Goal: Information Seeking & Learning: Check status

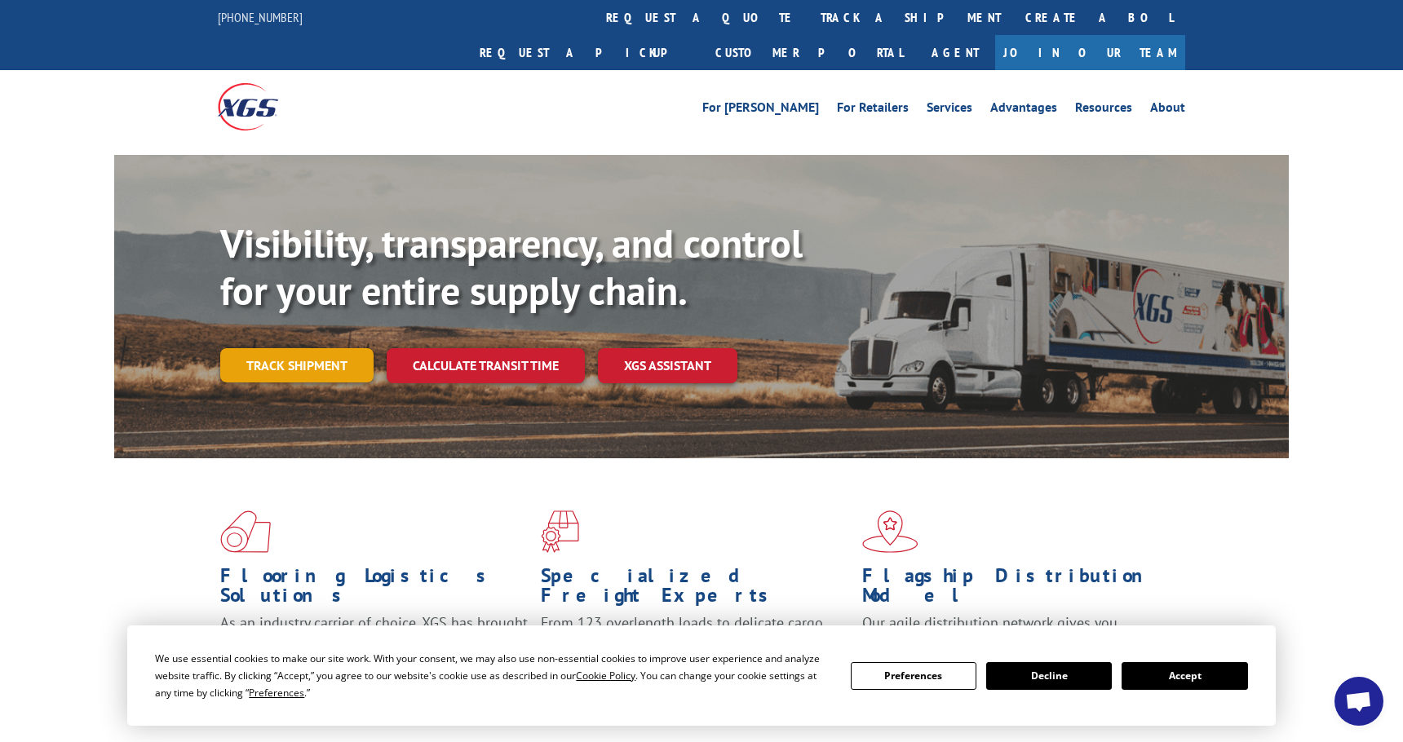
click at [273, 348] on link "Track shipment" at bounding box center [296, 365] width 153 height 34
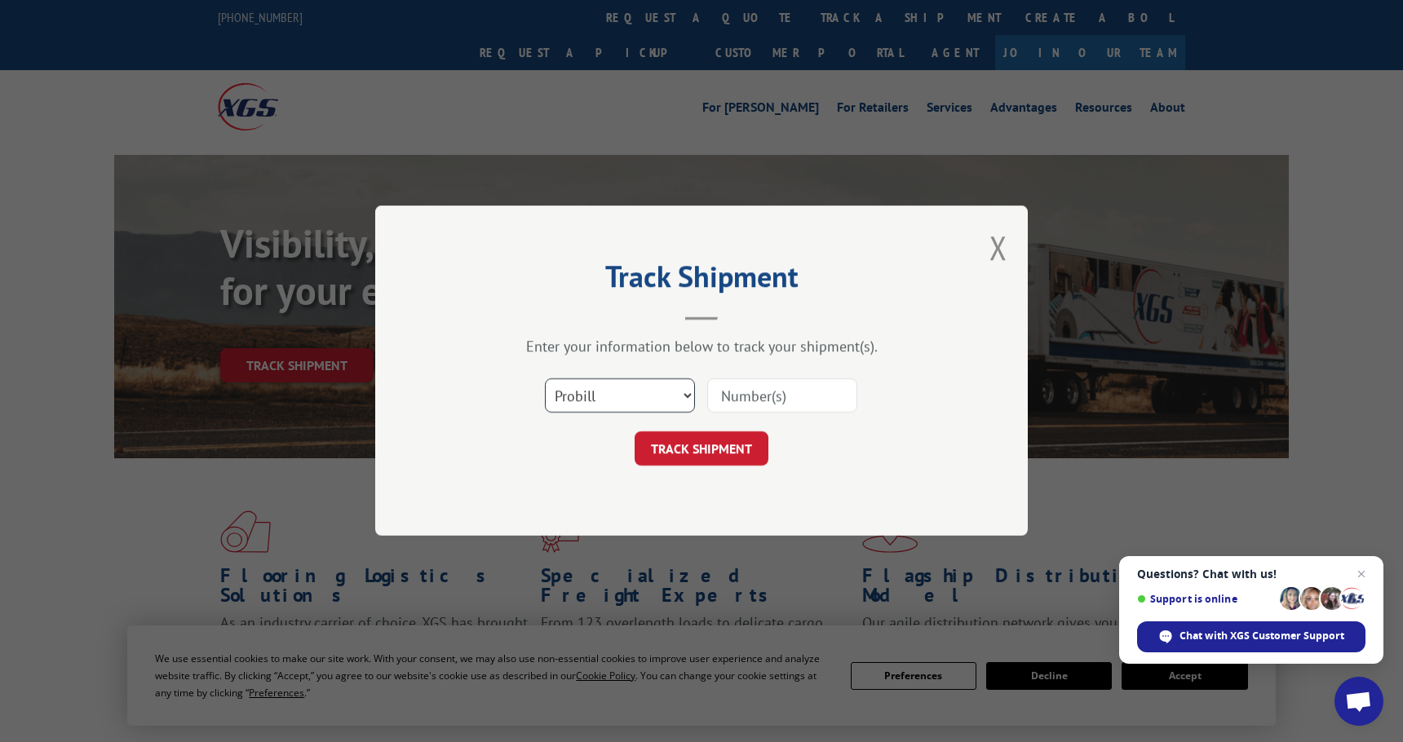
click at [684, 391] on select "Select category... Probill BOL PO" at bounding box center [620, 396] width 150 height 34
select select "bol"
click at [545, 379] on select "Select category... Probill BOL PO" at bounding box center [620, 396] width 150 height 34
click at [737, 396] on input at bounding box center [782, 396] width 150 height 34
paste input "00322556"
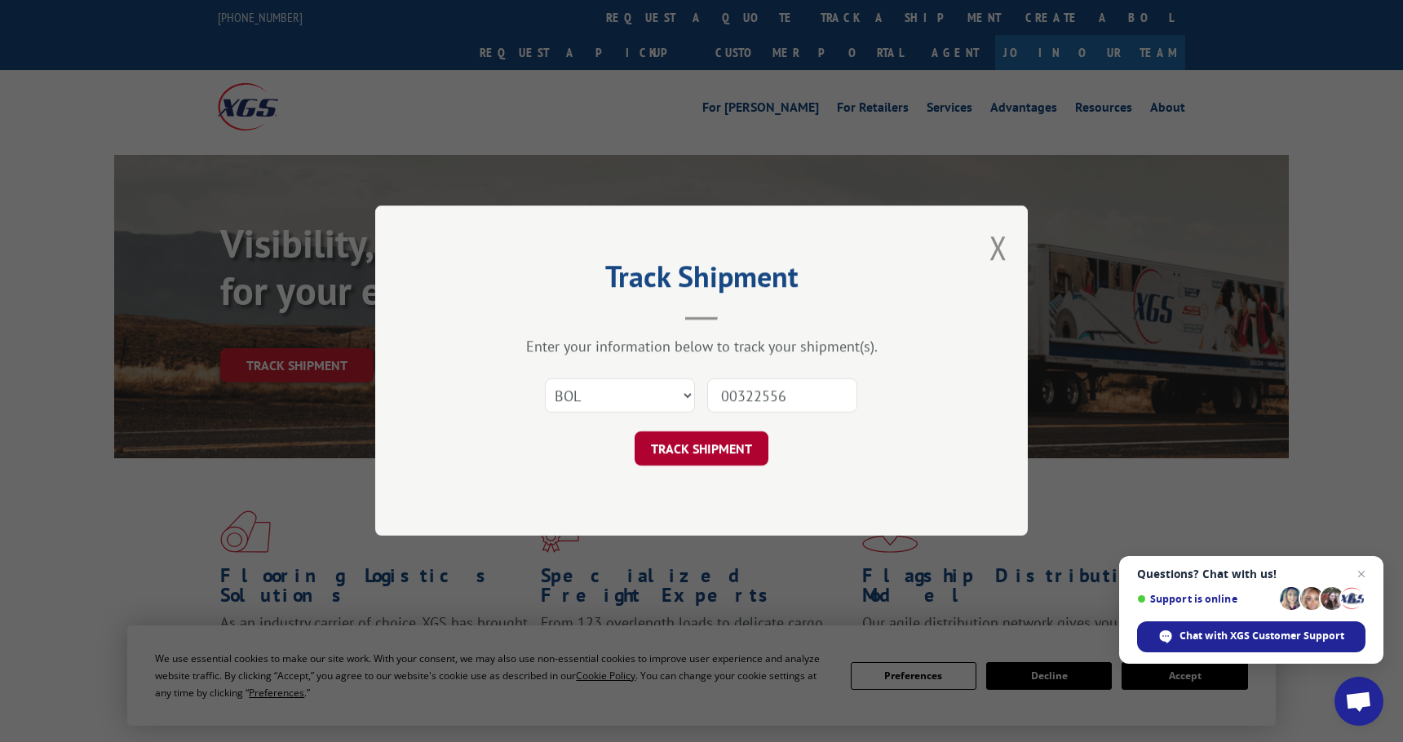
type input "00322556"
click at [706, 453] on button "TRACK SHIPMENT" at bounding box center [702, 449] width 134 height 34
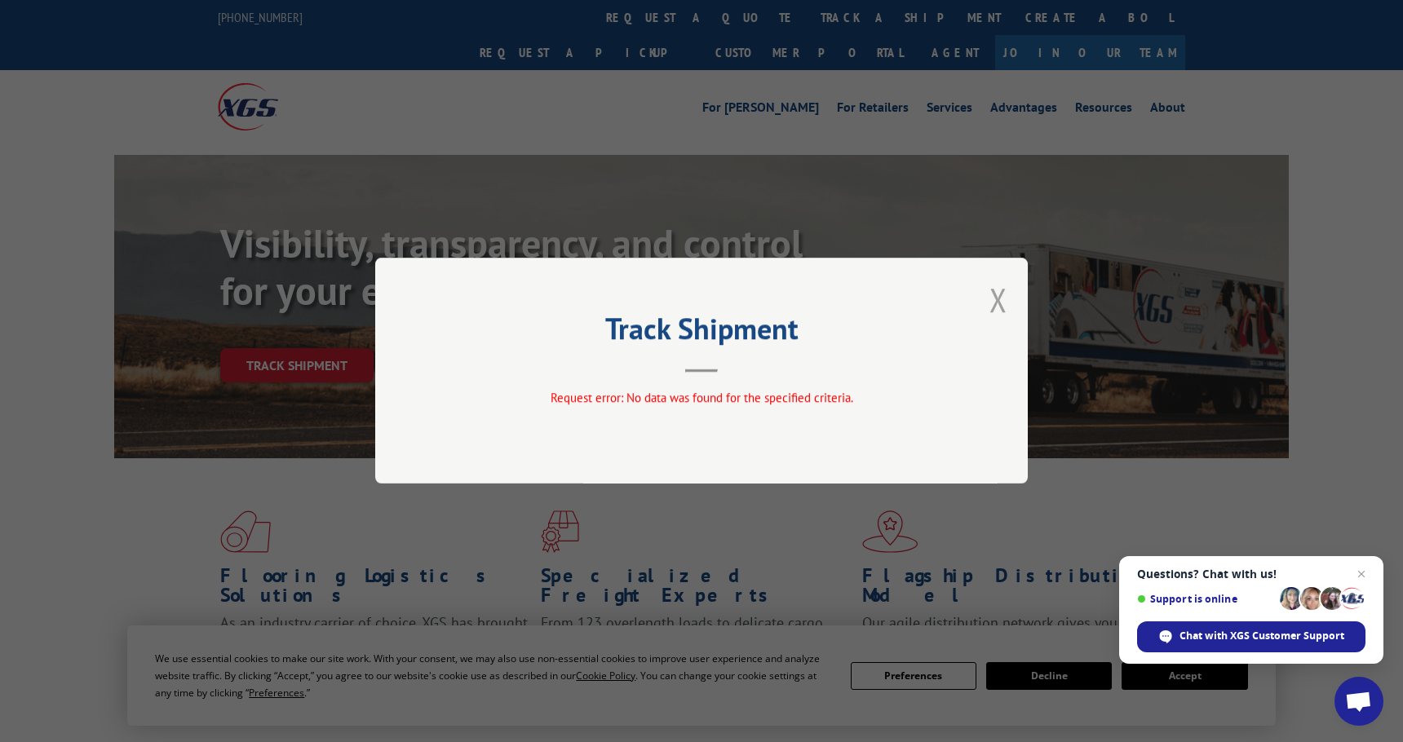
click at [998, 299] on button "Close modal" at bounding box center [998, 299] width 18 height 43
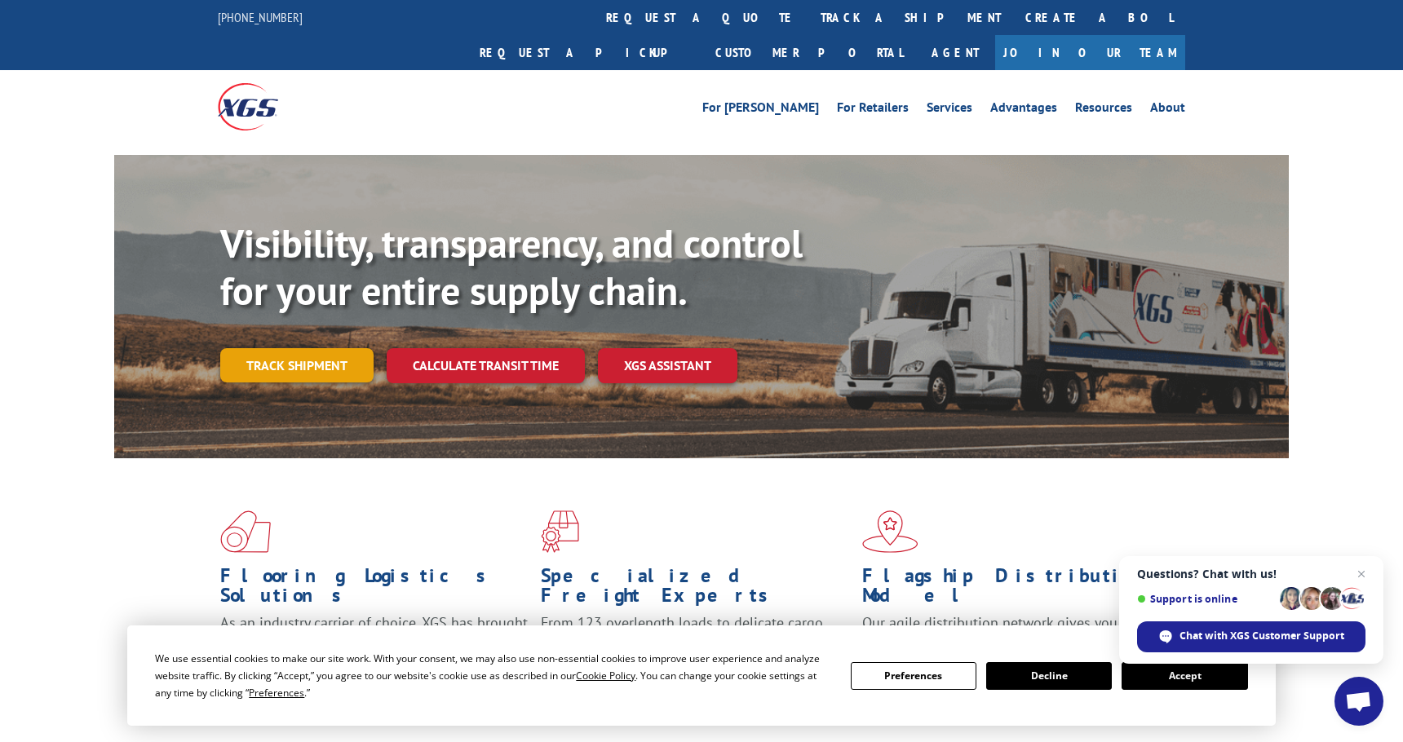
click at [251, 348] on link "Track shipment" at bounding box center [296, 365] width 153 height 34
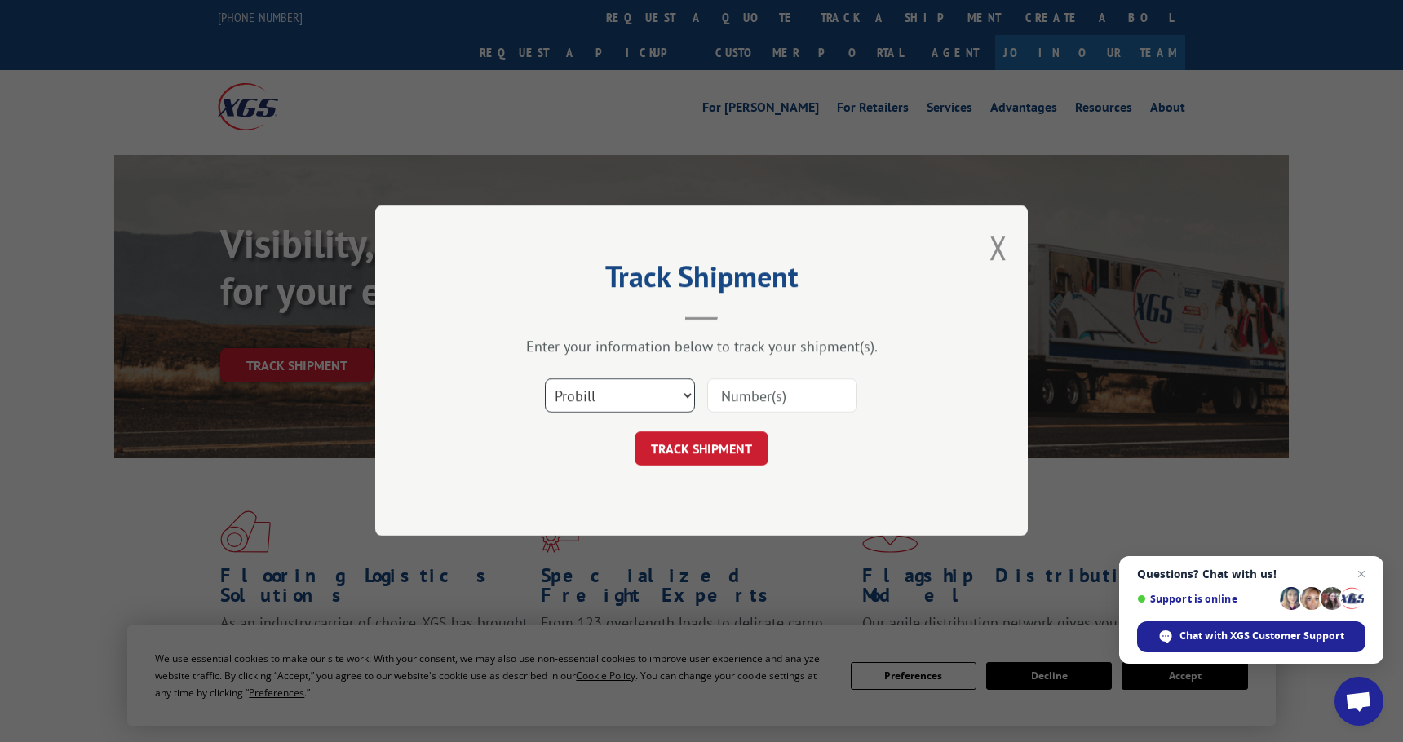
click at [691, 396] on select "Select category... Probill BOL PO" at bounding box center [620, 396] width 150 height 34
select select "bol"
click at [545, 379] on select "Select category... Probill BOL PO" at bounding box center [620, 396] width 150 height 34
click at [746, 400] on input at bounding box center [782, 396] width 150 height 34
paste input "00322556"
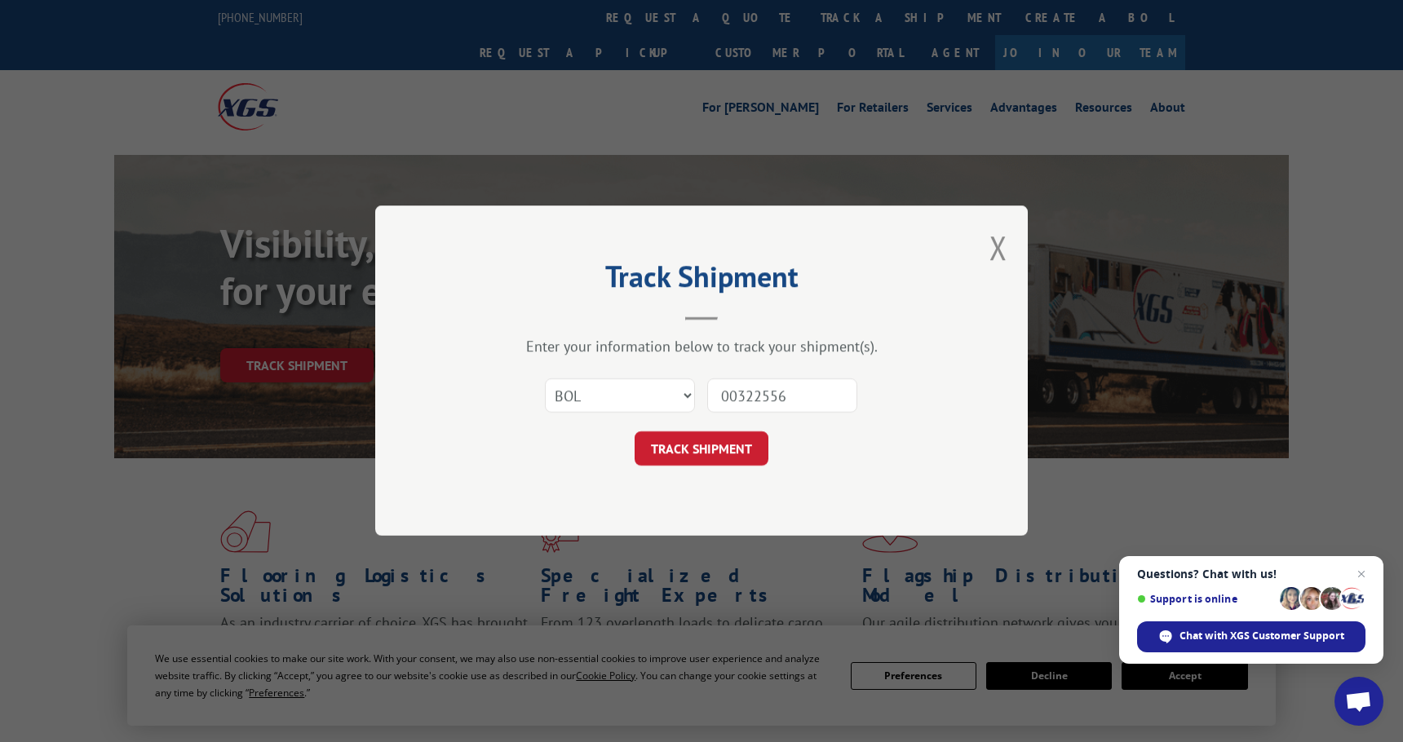
drag, startPoint x: 737, startPoint y: 398, endPoint x: 682, endPoint y: 406, distance: 55.3
click at [682, 406] on div "Select category... Probill BOL PO 00322556" at bounding box center [701, 397] width 489 height 54
type input "322556"
click button "TRACK SHIPMENT" at bounding box center [702, 449] width 134 height 34
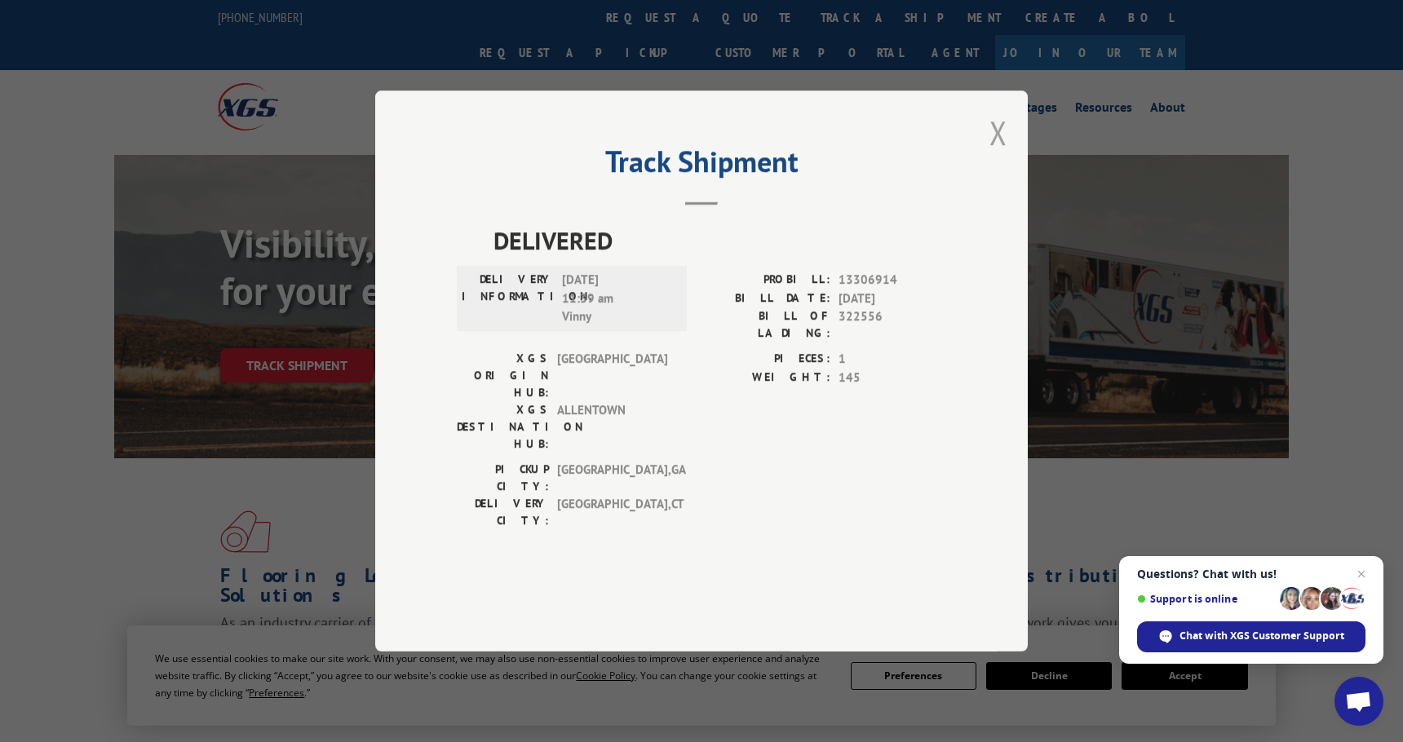
click at [1001, 154] on button "Close modal" at bounding box center [998, 132] width 18 height 43
